Goal: Communication & Community: Answer question/provide support

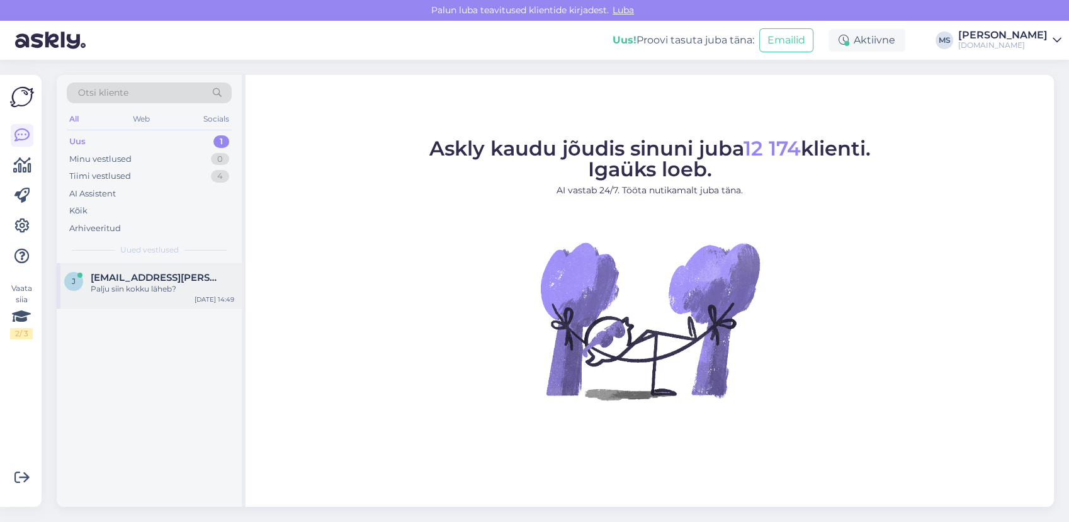
click at [162, 278] on span "[EMAIL_ADDRESS][PERSON_NAME][DOMAIN_NAME]" at bounding box center [156, 277] width 131 height 11
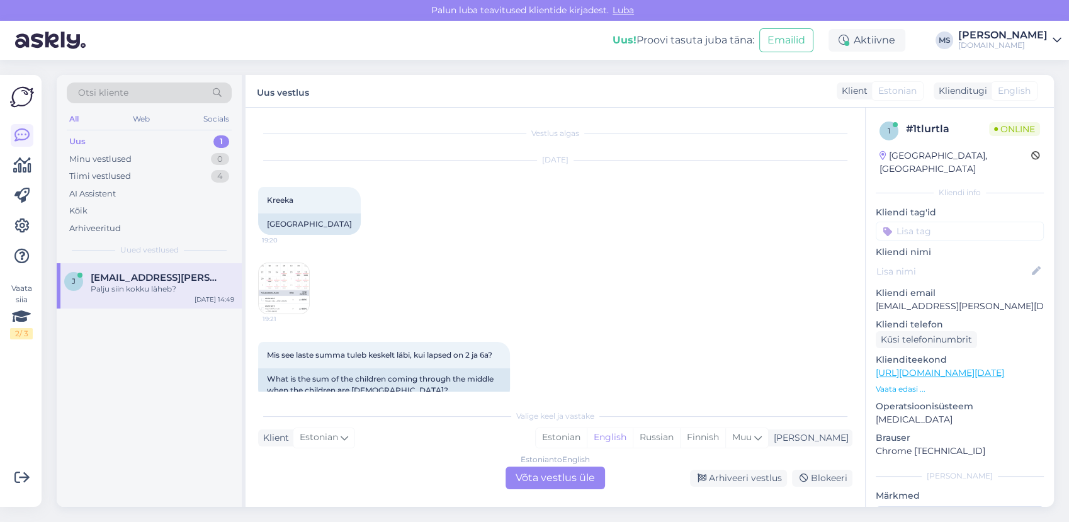
scroll to position [2288, 0]
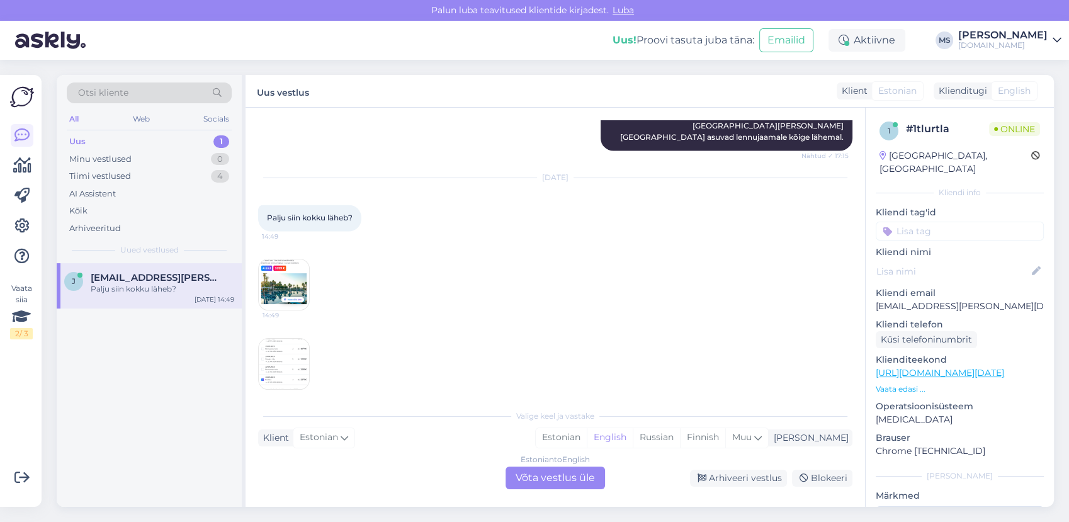
click at [283, 269] on img at bounding box center [284, 284] width 50 height 50
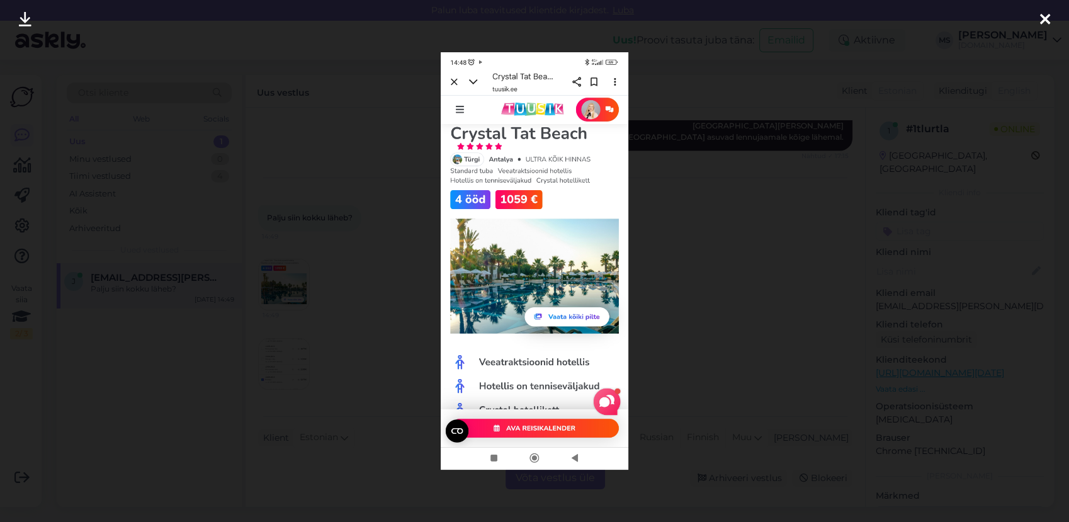
click at [350, 240] on div at bounding box center [534, 261] width 1069 height 522
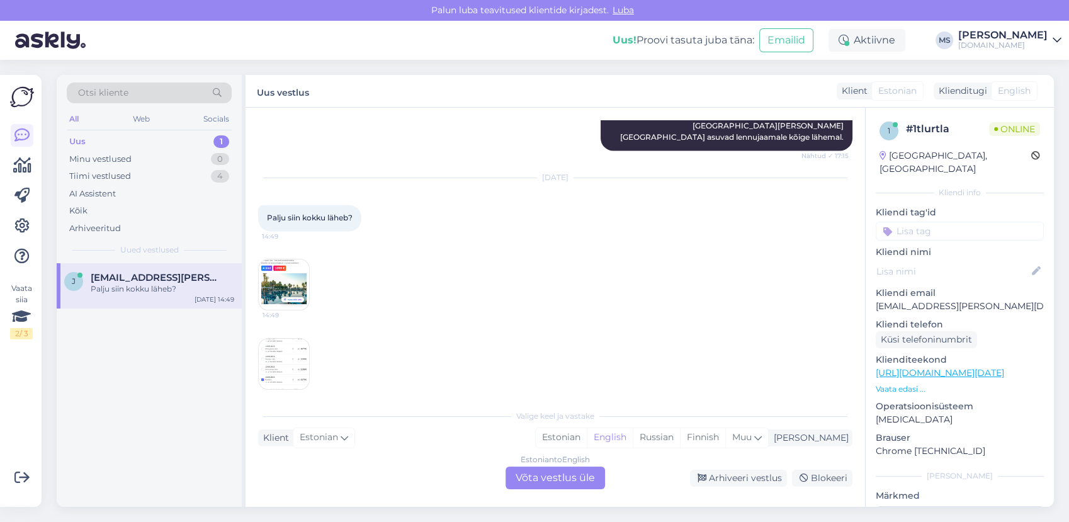
click at [262, 356] on img at bounding box center [284, 364] width 50 height 50
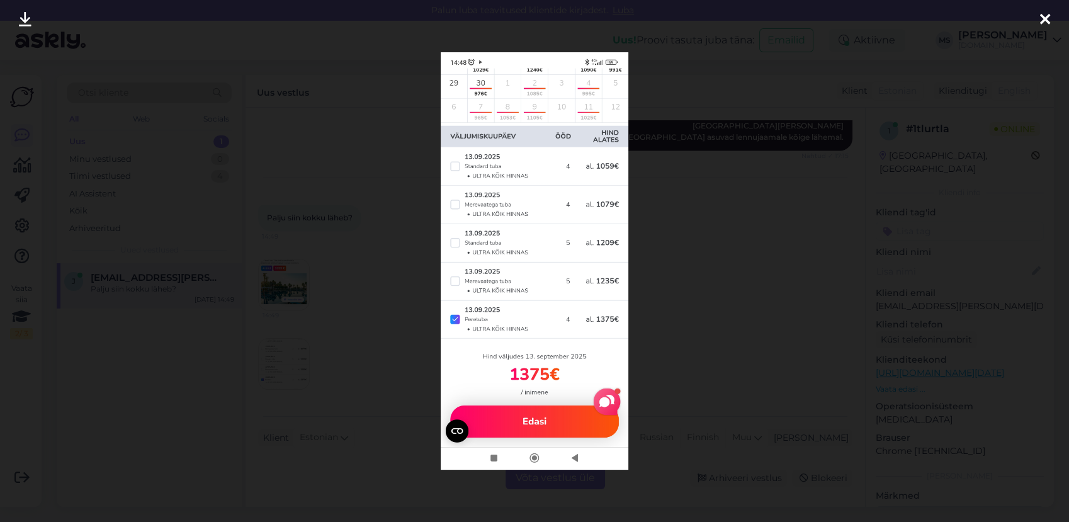
click at [750, 274] on div at bounding box center [534, 261] width 1069 height 522
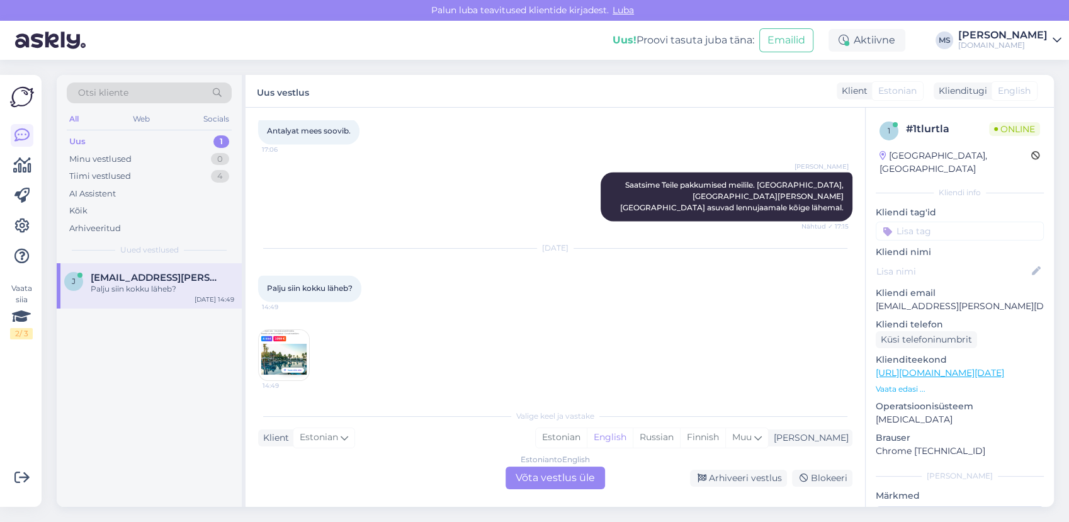
scroll to position [2288, 0]
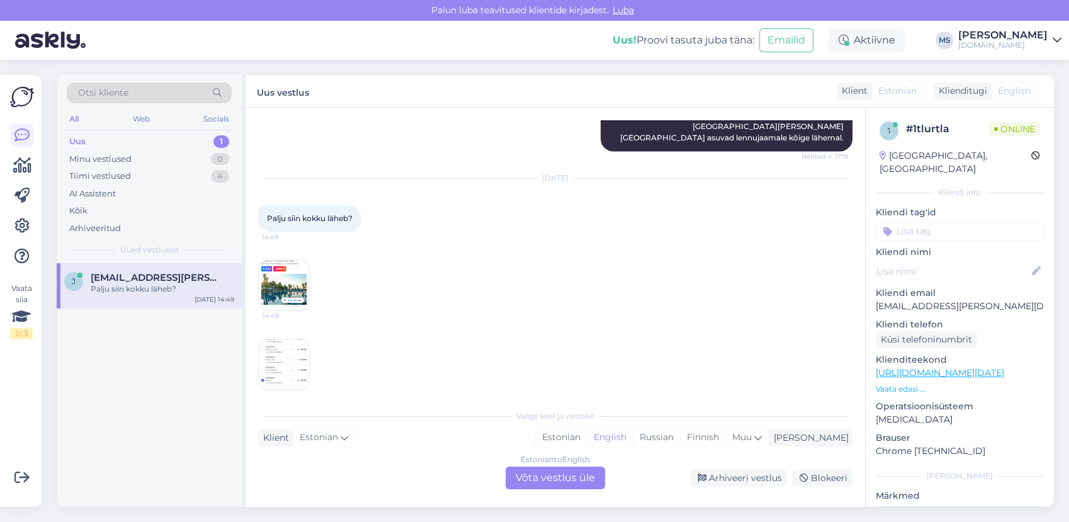
click at [286, 269] on img at bounding box center [284, 285] width 50 height 50
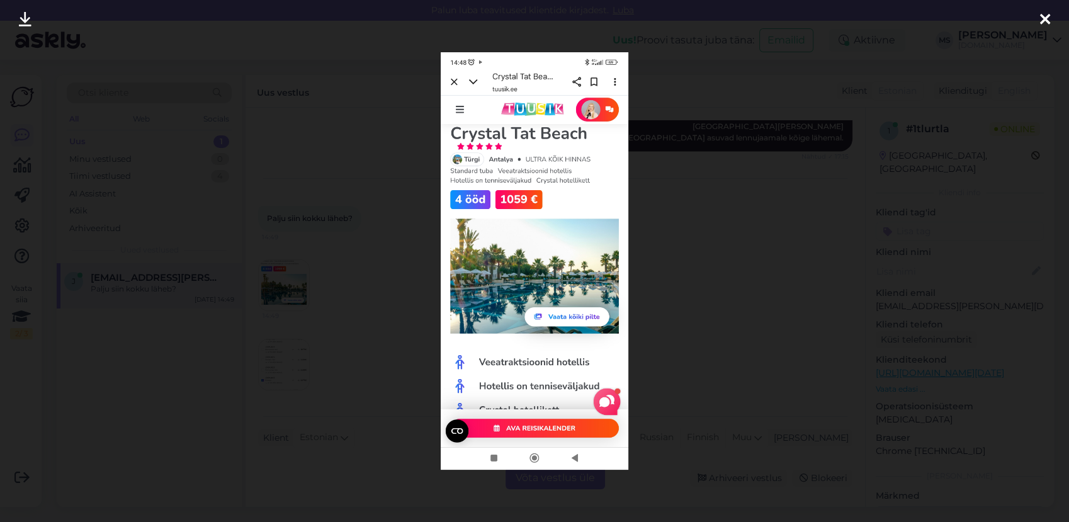
click at [356, 258] on div at bounding box center [534, 261] width 1069 height 522
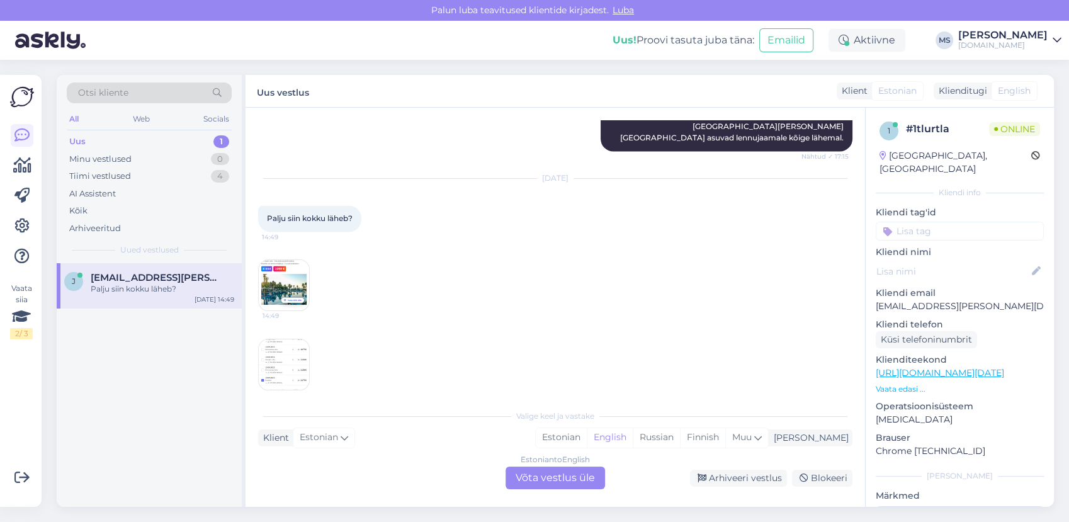
click at [278, 366] on img at bounding box center [284, 364] width 50 height 50
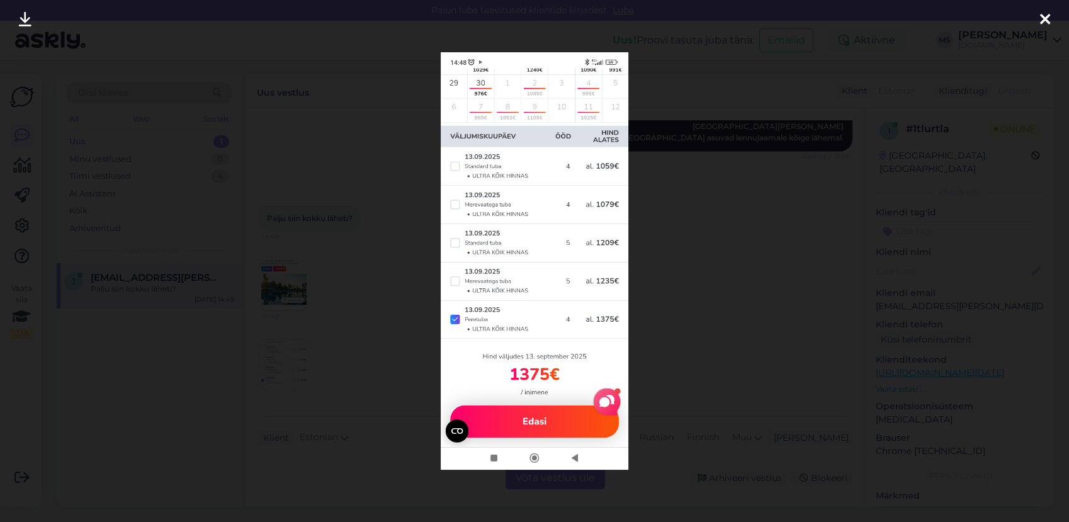
click at [728, 269] on div at bounding box center [534, 261] width 1069 height 522
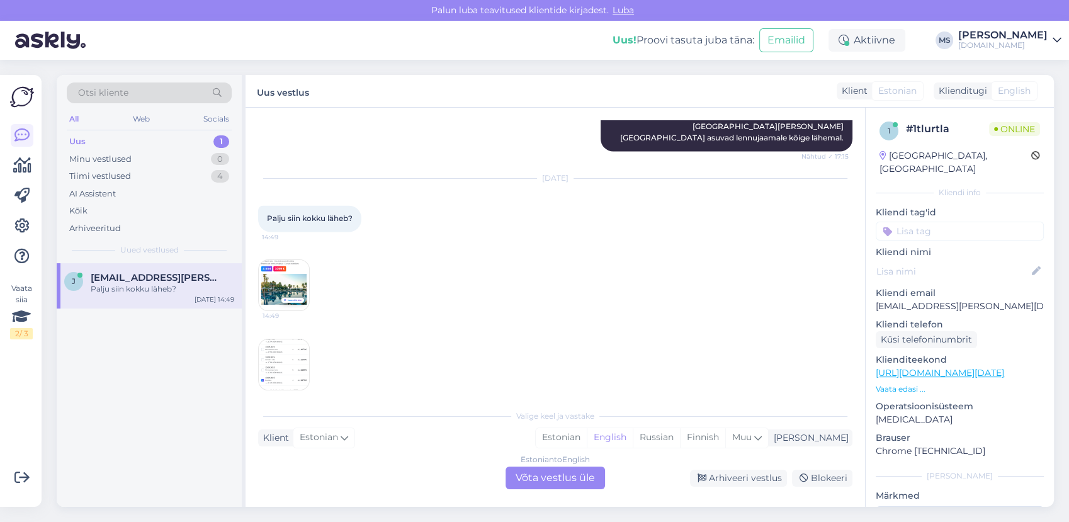
click at [924, 367] on link "[URL][DOMAIN_NAME][DATE]" at bounding box center [939, 372] width 128 height 11
click at [291, 345] on img at bounding box center [284, 364] width 50 height 50
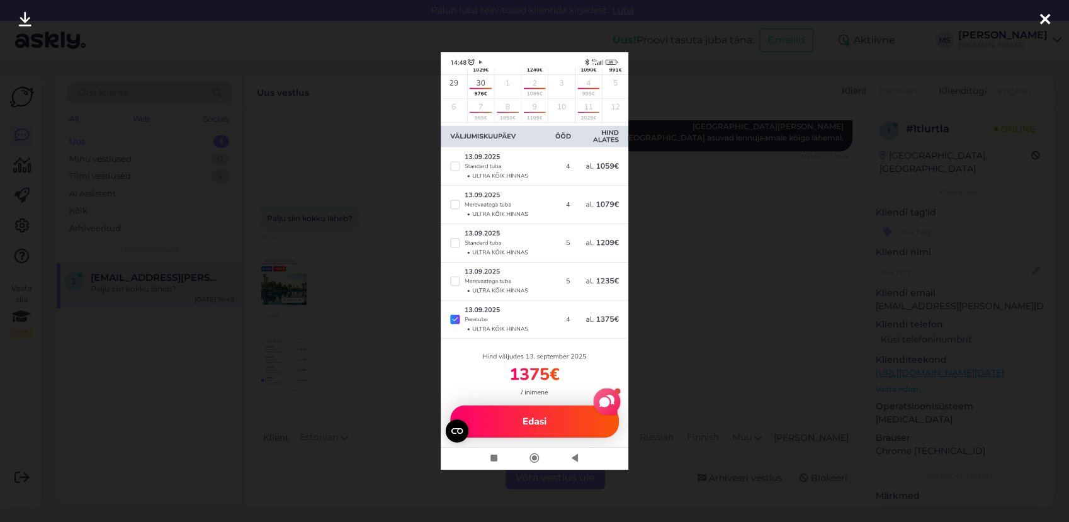
click at [724, 317] on div at bounding box center [534, 261] width 1069 height 522
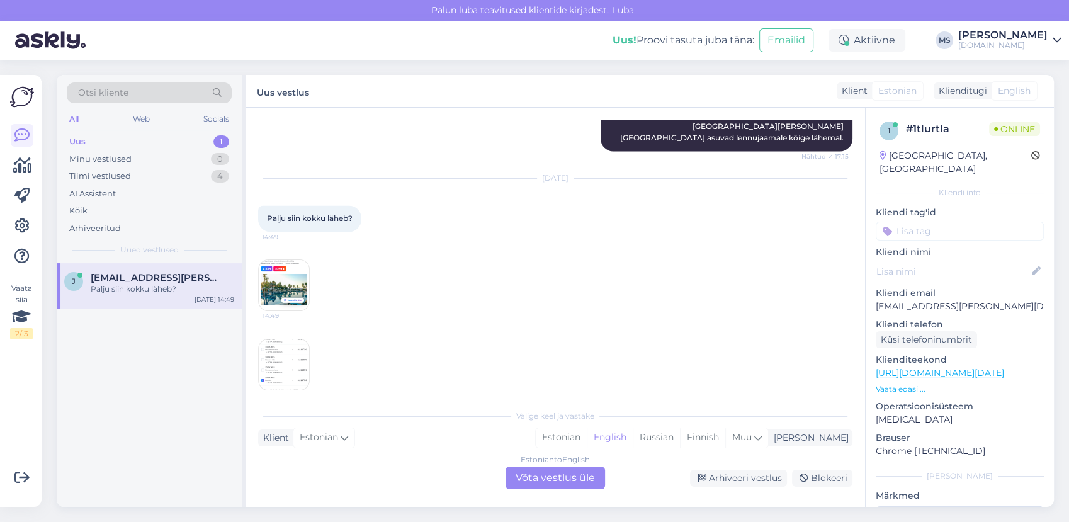
click at [157, 149] on div "Uus 1" at bounding box center [149, 142] width 165 height 18
drag, startPoint x: 624, startPoint y: 441, endPoint x: 605, endPoint y: 458, distance: 25.0
click at [587, 442] on div "Estonian" at bounding box center [561, 437] width 51 height 19
click at [536, 481] on div "Estonian to Estonian Võta vestlus üle" at bounding box center [554, 477] width 99 height 23
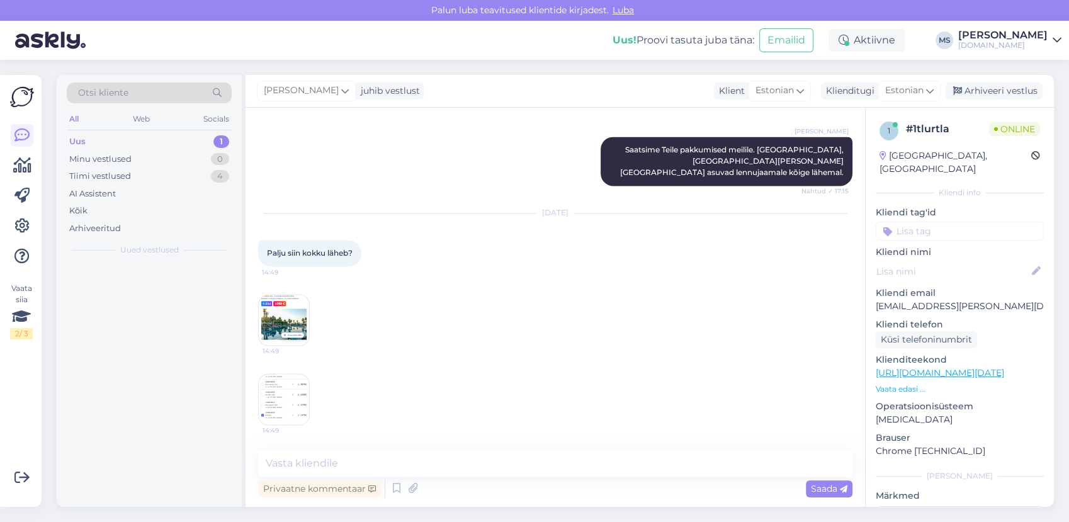
scroll to position [2241, 0]
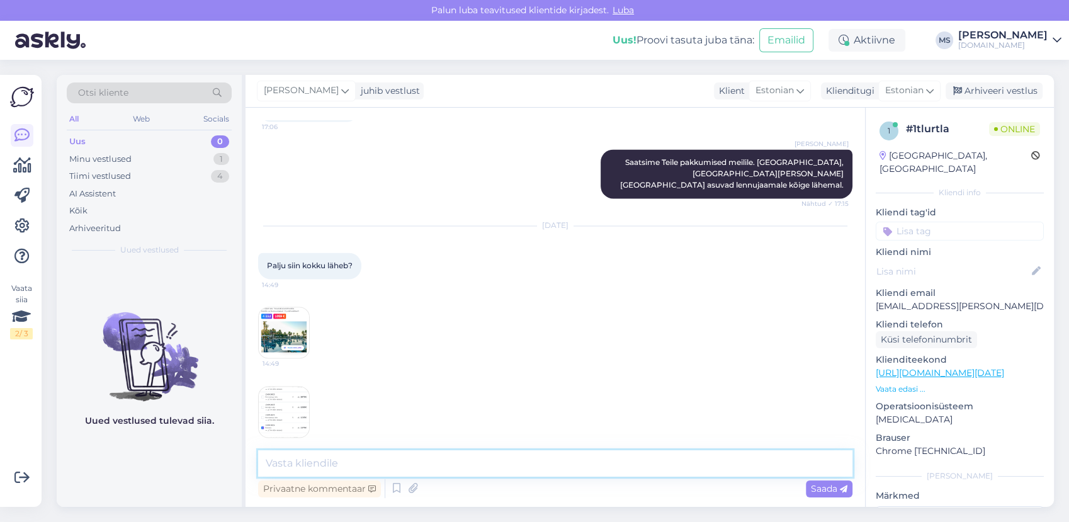
click at [405, 466] on textarea at bounding box center [555, 463] width 594 height 26
type textarea "Tere! Peretoa hind Teie perele soovitud hotellis on 3622 €"
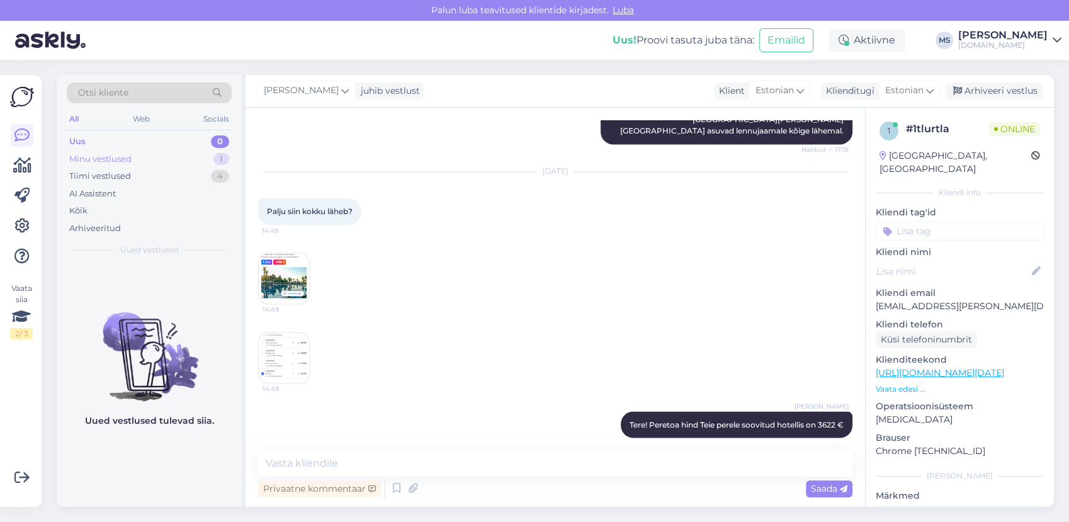
click at [130, 159] on div "Minu vestlused" at bounding box center [100, 159] width 62 height 13
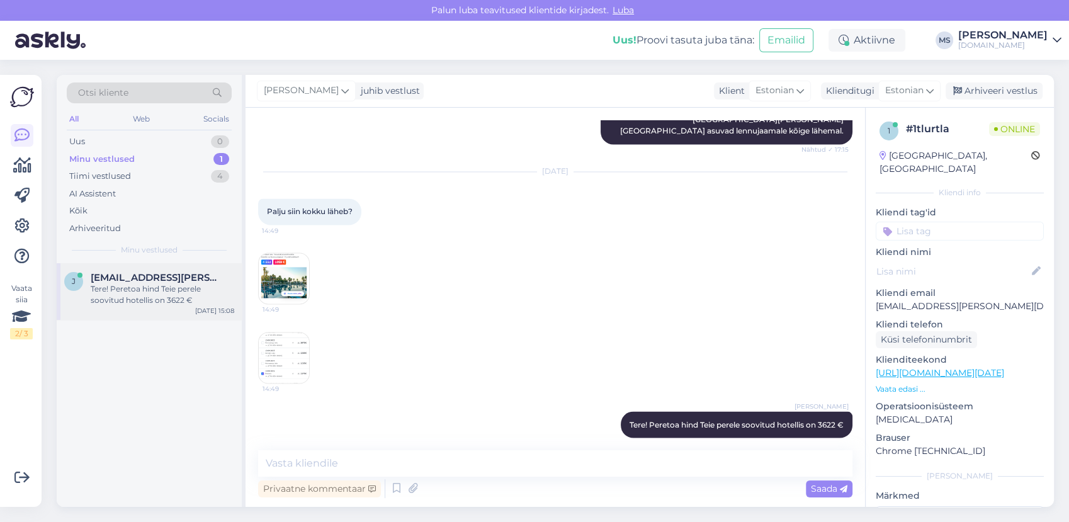
click at [181, 296] on div "Tere! Peretoa hind Teie perele soovitud hotellis on 3622 €" at bounding box center [163, 294] width 144 height 23
click at [159, 140] on div "Uus 0" at bounding box center [149, 142] width 165 height 18
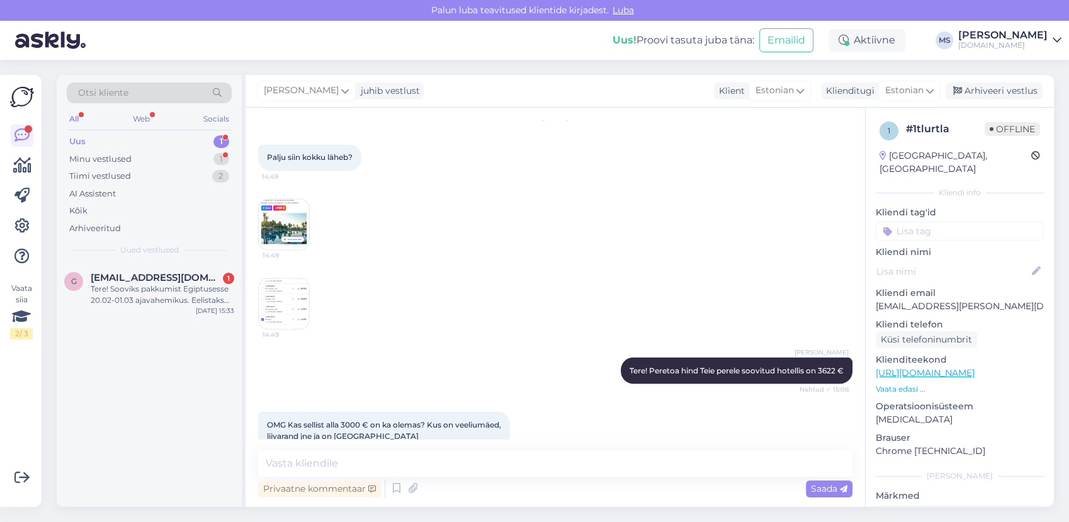
scroll to position [2360, 0]
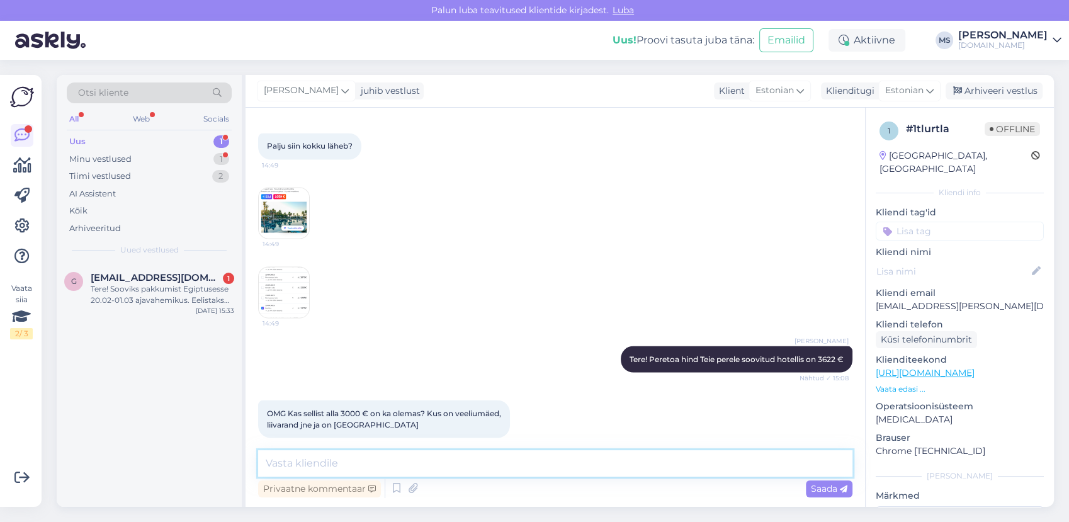
click at [452, 463] on textarea at bounding box center [555, 463] width 594 height 26
type textarea "N"
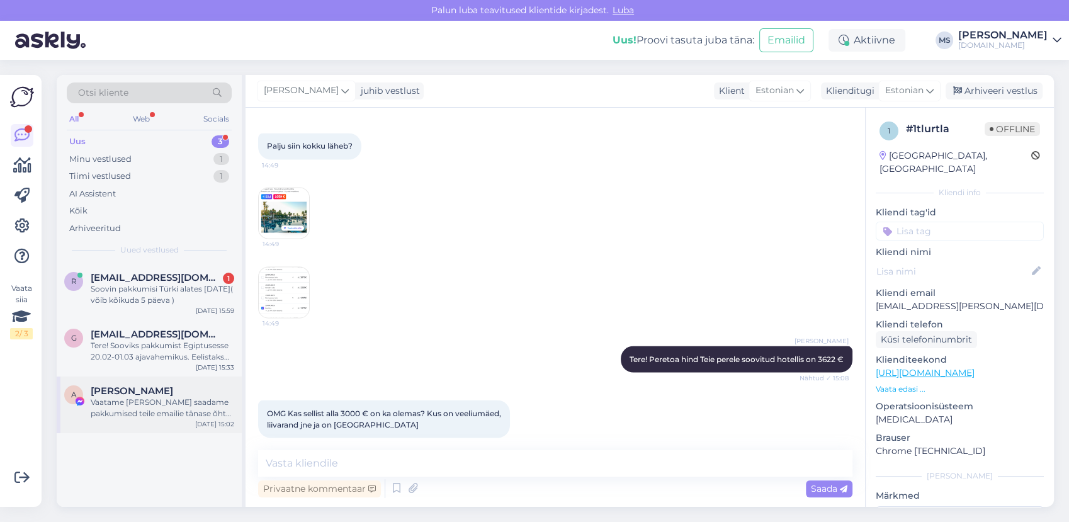
click at [137, 405] on div "Vaatame [PERSON_NAME] saadame pakkumised teile emailie tänase õhtu jooksul" at bounding box center [163, 408] width 144 height 23
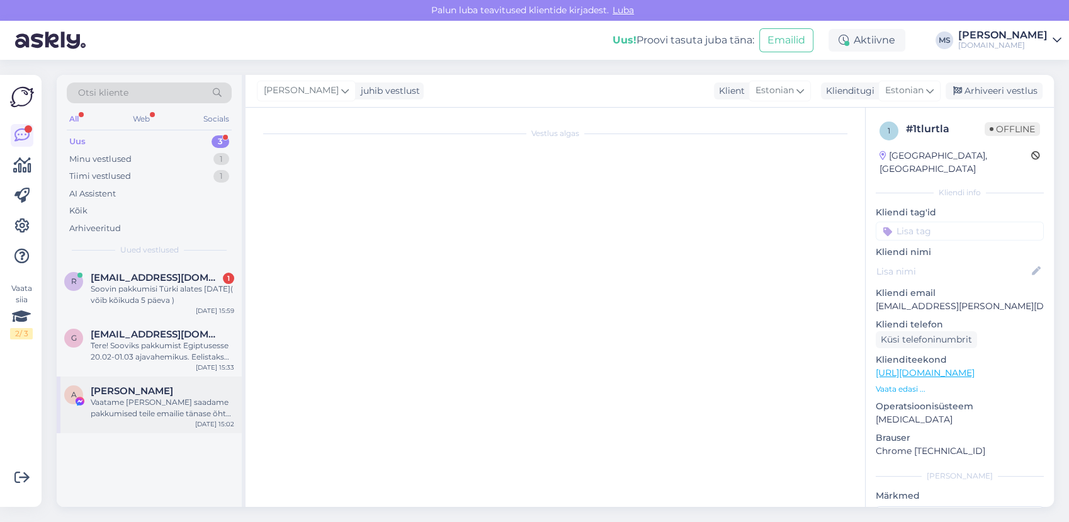
scroll to position [449, 0]
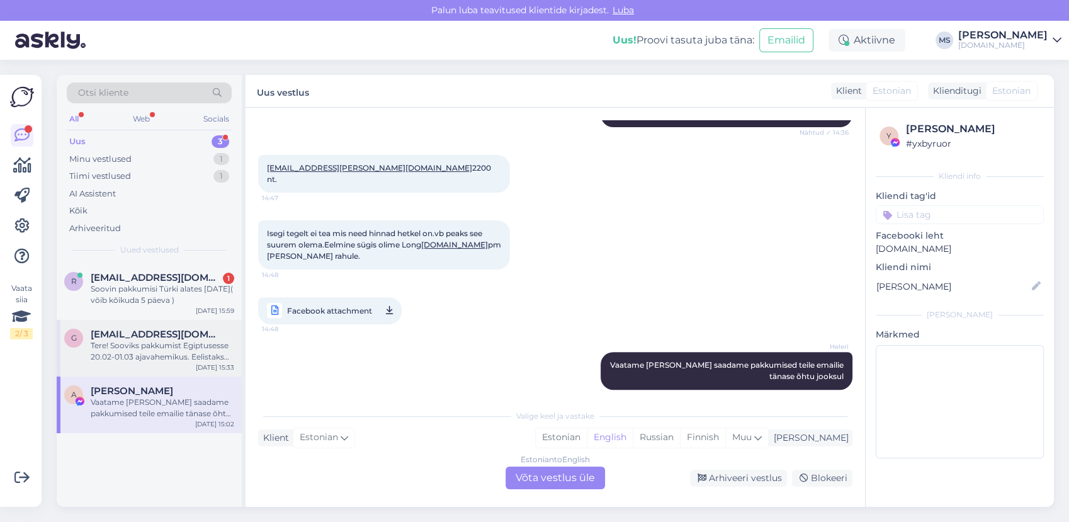
click at [136, 345] on div "Tere! Sooviks pakkumist Egiptusesse 20.02-01.03 ajavahemikus. Eelistaks Rixose …" at bounding box center [163, 351] width 144 height 23
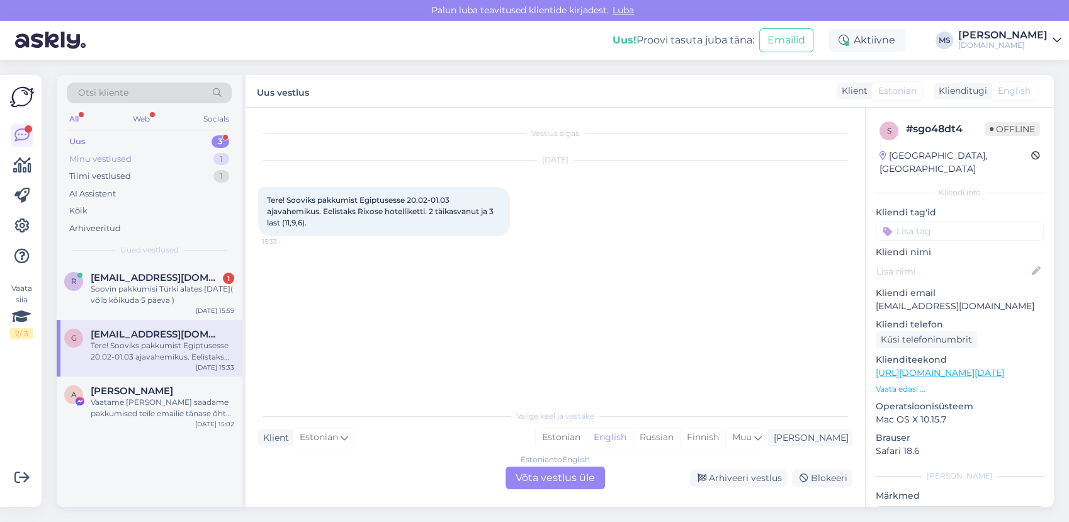
click at [135, 164] on div "Minu vestlused 1" at bounding box center [149, 159] width 165 height 18
